Goal: Task Accomplishment & Management: Use online tool/utility

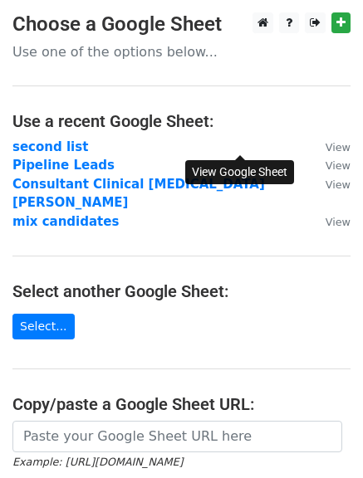
click at [326, 141] on small "View" at bounding box center [338, 147] width 25 height 12
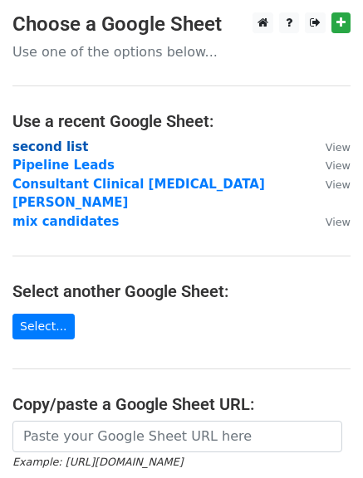
click at [64, 150] on strong "second list" at bounding box center [50, 147] width 76 height 15
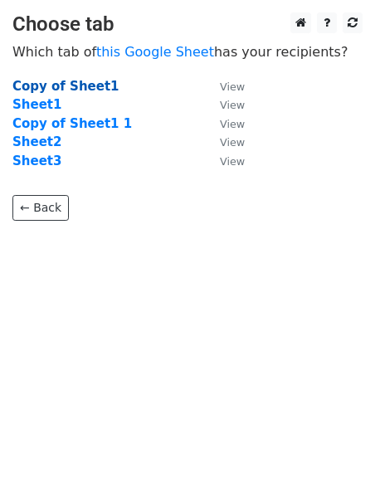
click at [62, 81] on strong "Copy of Sheet1" at bounding box center [65, 86] width 107 height 15
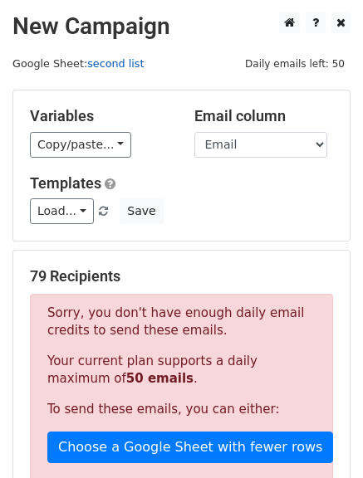
click at [97, 60] on link "second list" at bounding box center [115, 63] width 56 height 12
click at [92, 57] on link "second list" at bounding box center [115, 63] width 56 height 12
